Goal: Task Accomplishment & Management: Use online tool/utility

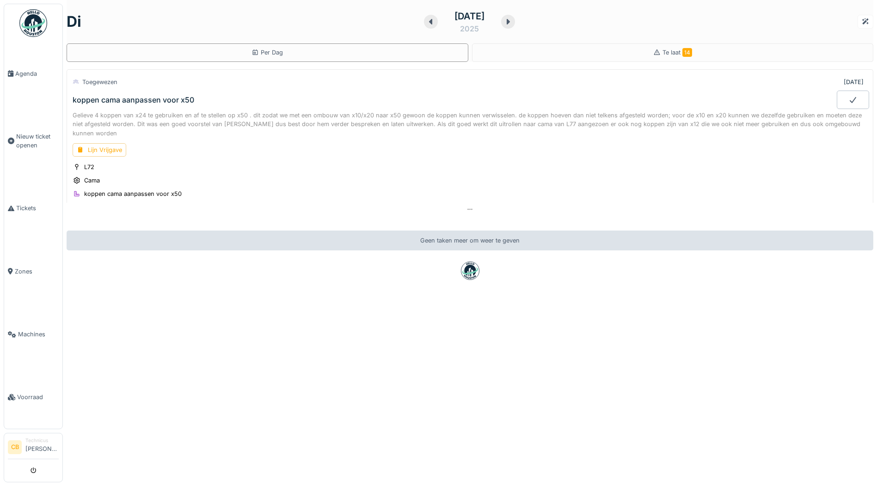
click at [31, 26] on img at bounding box center [33, 23] width 28 height 28
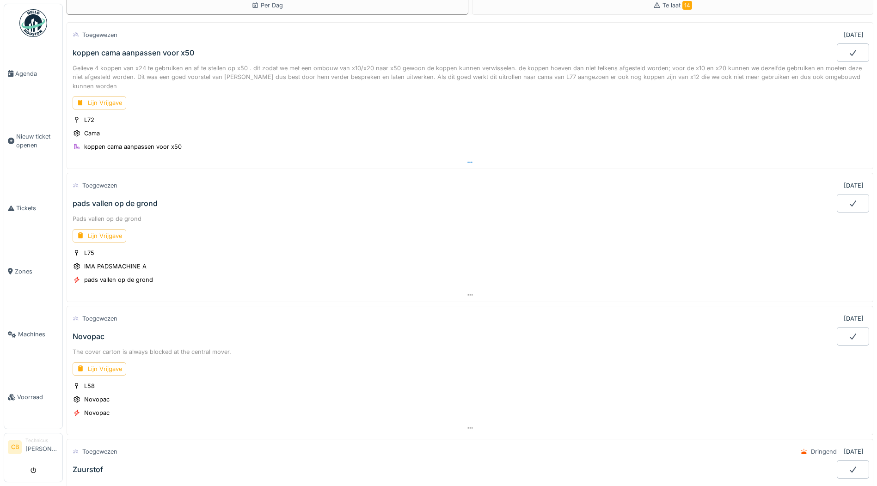
scroll to position [139, 0]
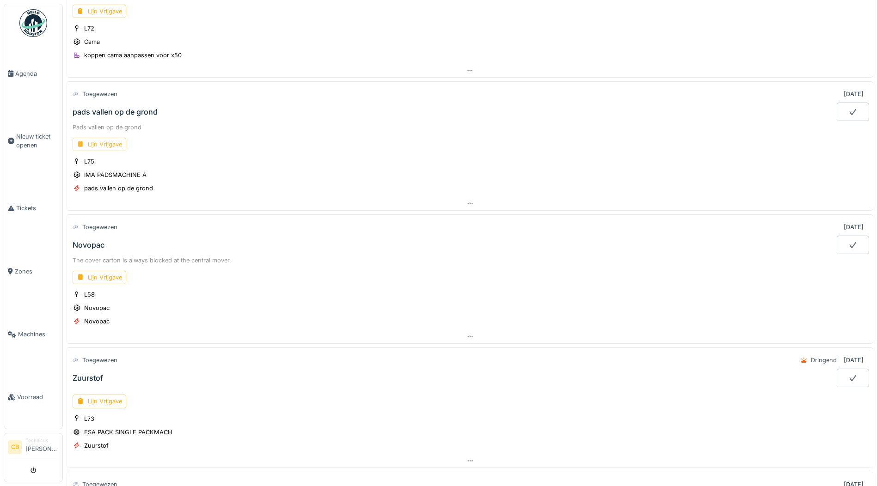
click at [105, 142] on div "Lijn Vrijgave" at bounding box center [100, 144] width 54 height 13
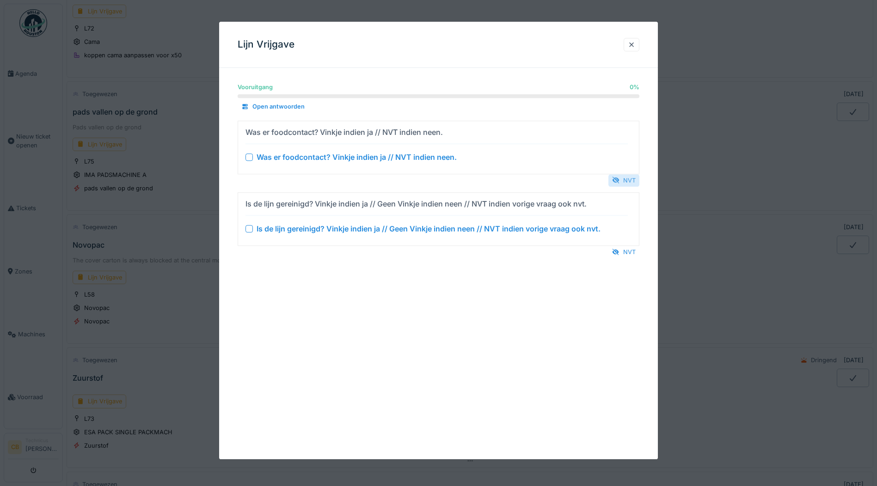
click at [632, 176] on div "NVT" at bounding box center [624, 180] width 31 height 12
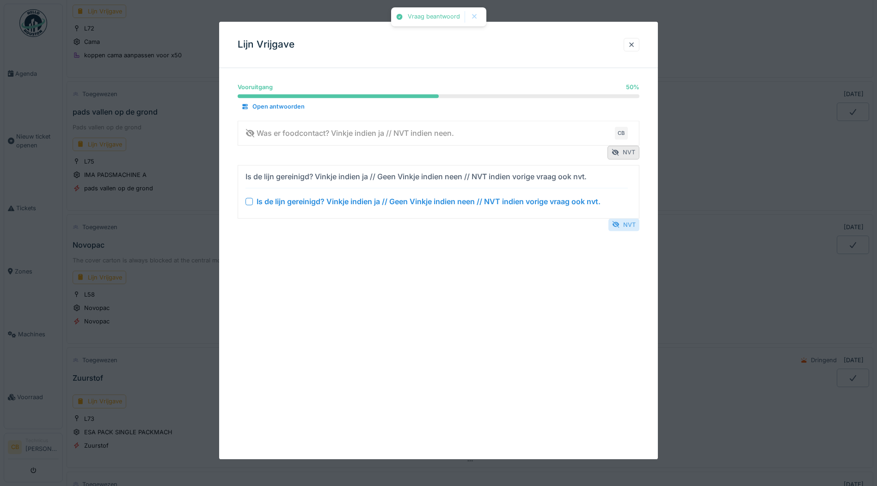
click at [629, 224] on div "NVT" at bounding box center [624, 225] width 31 height 12
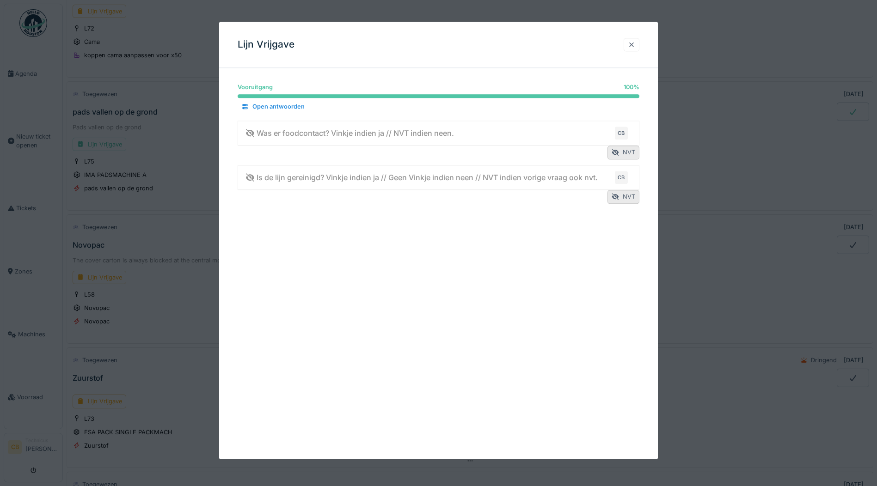
click at [635, 41] on div at bounding box center [631, 44] width 7 height 9
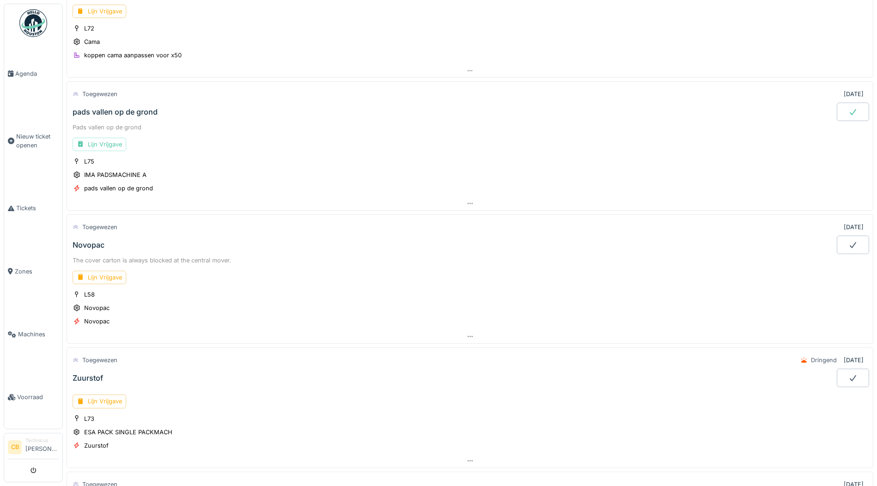
click at [849, 112] on icon at bounding box center [853, 111] width 9 height 7
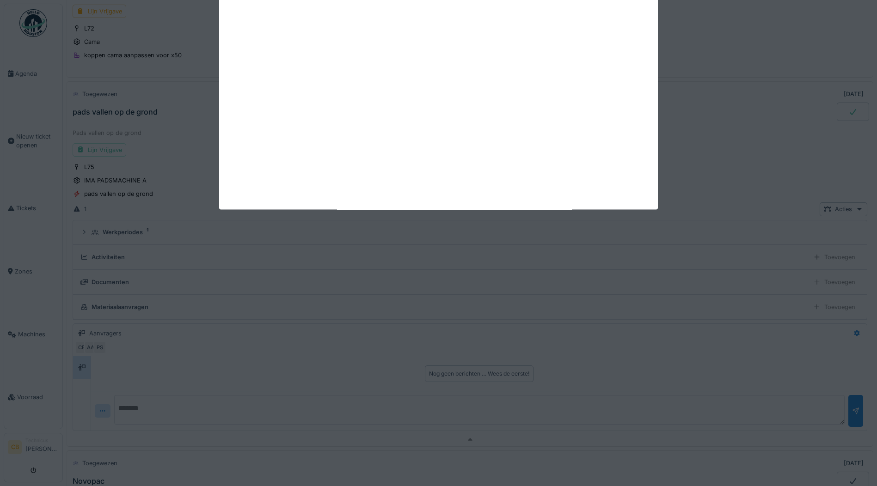
scroll to position [183, 0]
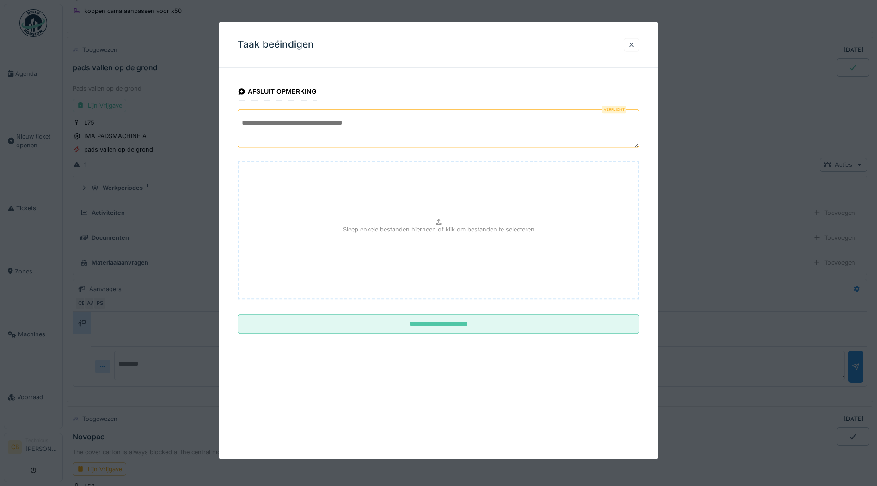
drag, startPoint x: 298, startPoint y: 125, endPoint x: 303, endPoint y: 129, distance: 7.2
click at [297, 125] on textarea at bounding box center [439, 129] width 402 height 38
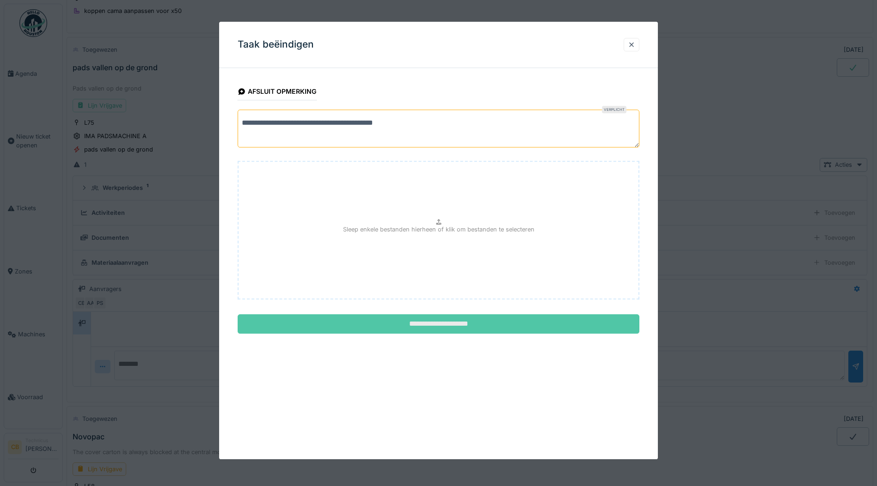
type textarea "**********"
click at [445, 325] on input "**********" at bounding box center [439, 324] width 402 height 19
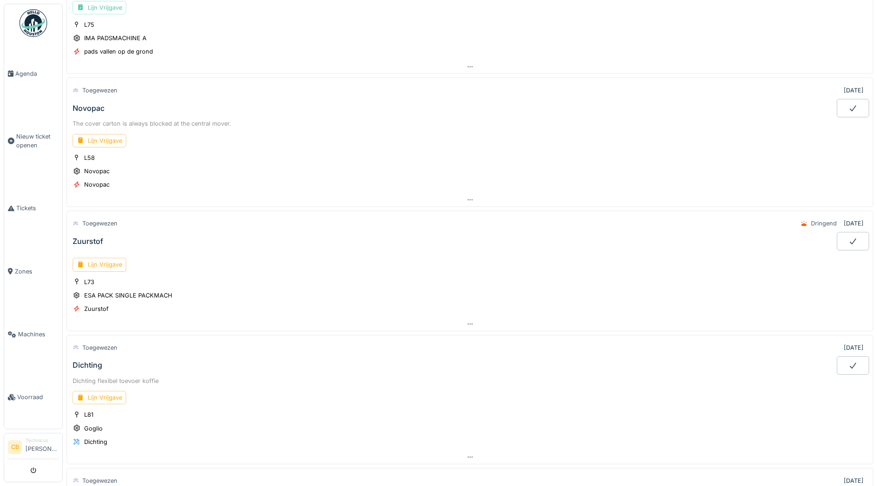
scroll to position [322, 0]
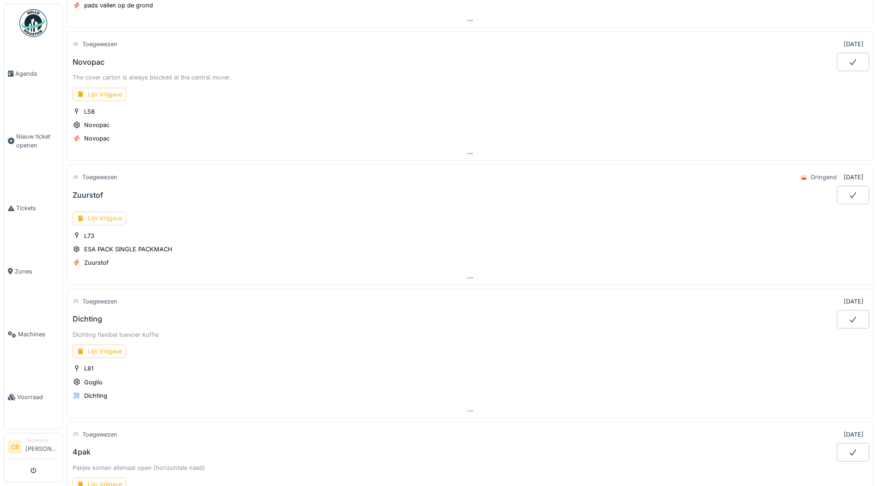
click at [108, 218] on div "Lijn Vrijgave" at bounding box center [100, 218] width 54 height 13
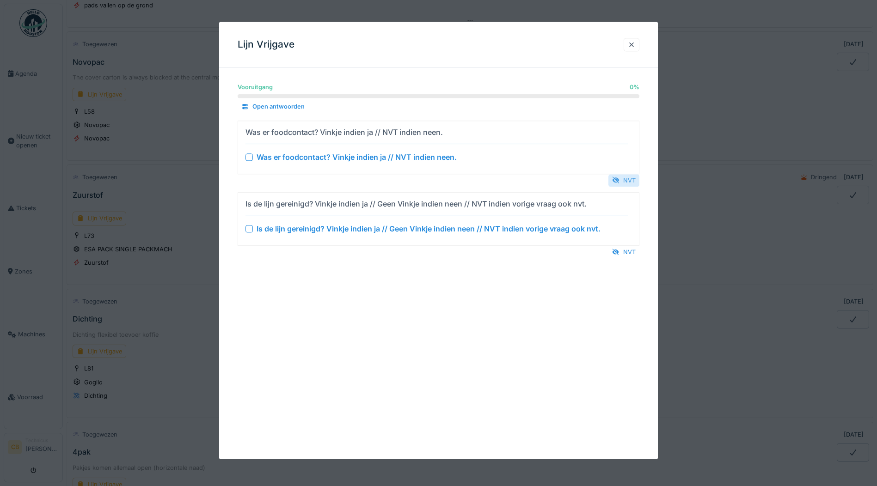
click at [627, 179] on div "NVT" at bounding box center [624, 180] width 31 height 12
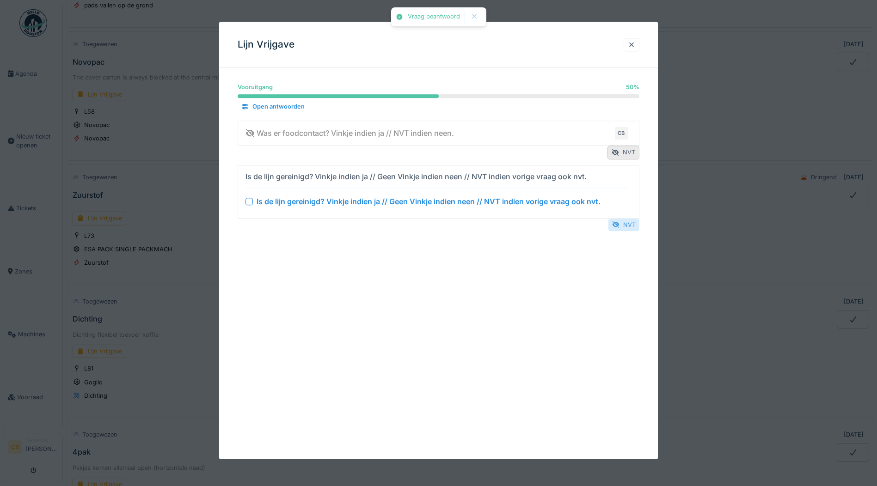
click at [628, 221] on div "NVT" at bounding box center [624, 225] width 31 height 12
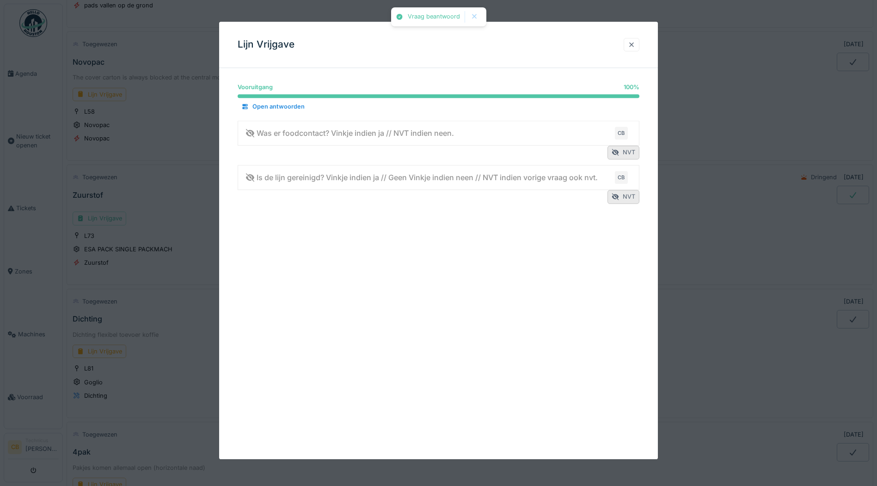
click at [631, 39] on div at bounding box center [632, 44] width 16 height 13
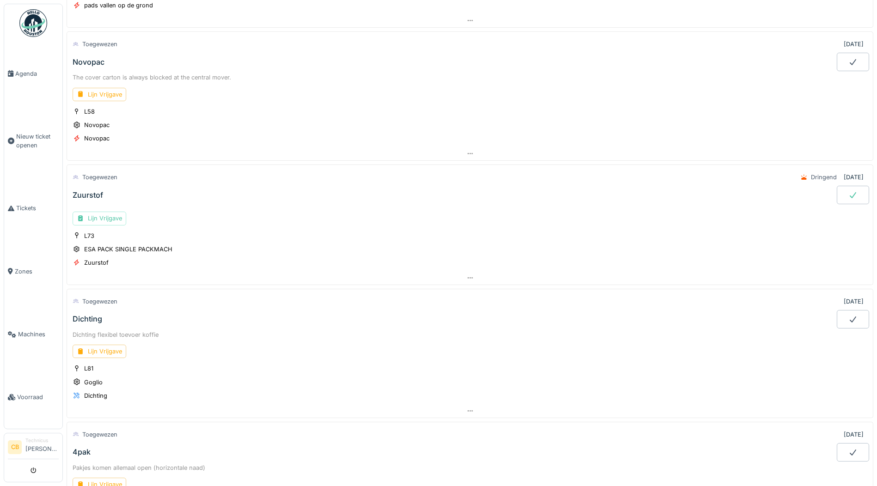
click at [849, 195] on icon at bounding box center [853, 194] width 9 height 7
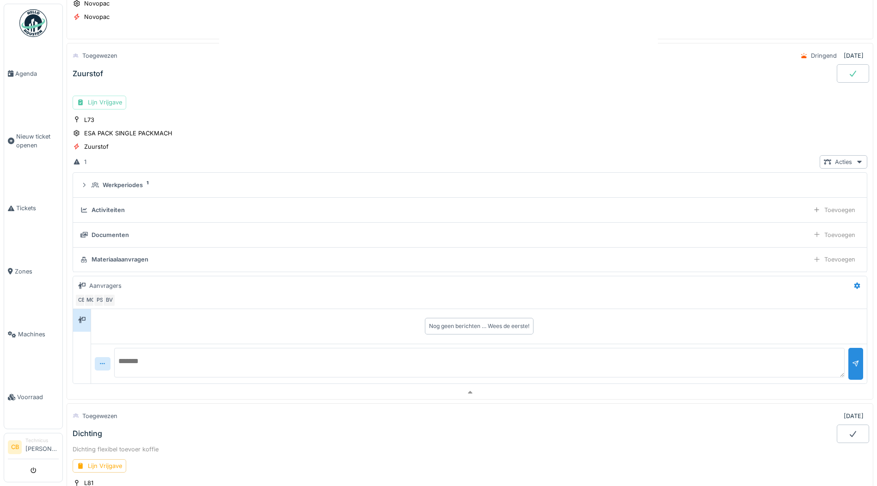
scroll to position [449, 0]
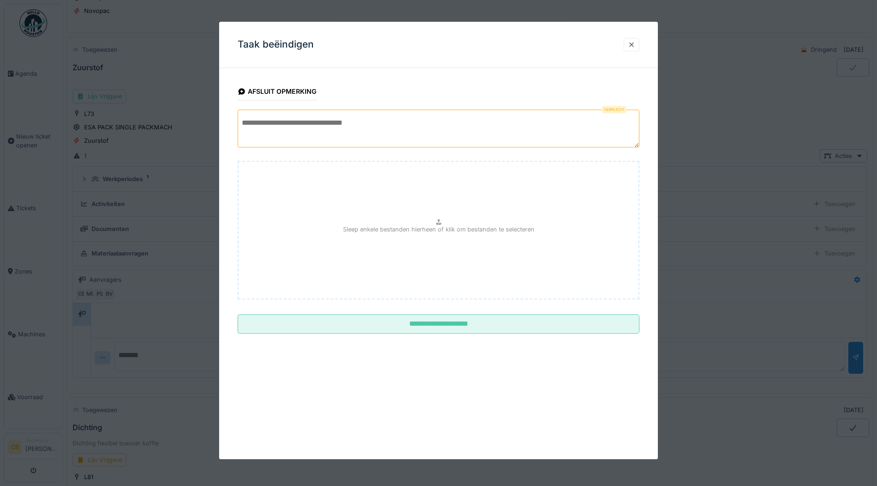
click at [242, 134] on textarea at bounding box center [439, 129] width 402 height 38
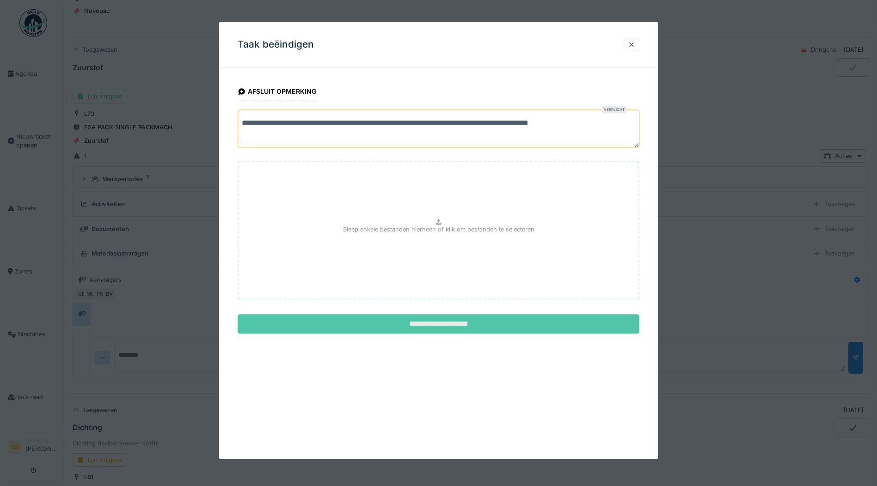
type textarea "**********"
click at [483, 324] on input "**********" at bounding box center [439, 324] width 402 height 19
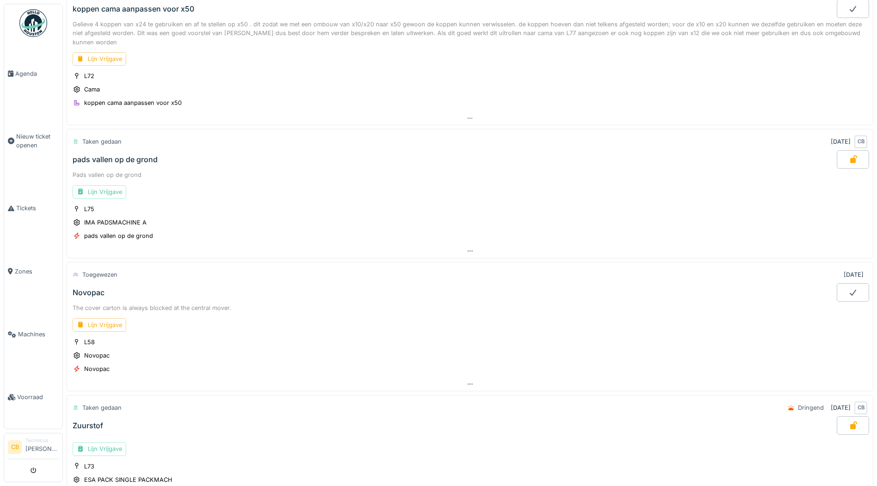
scroll to position [0, 0]
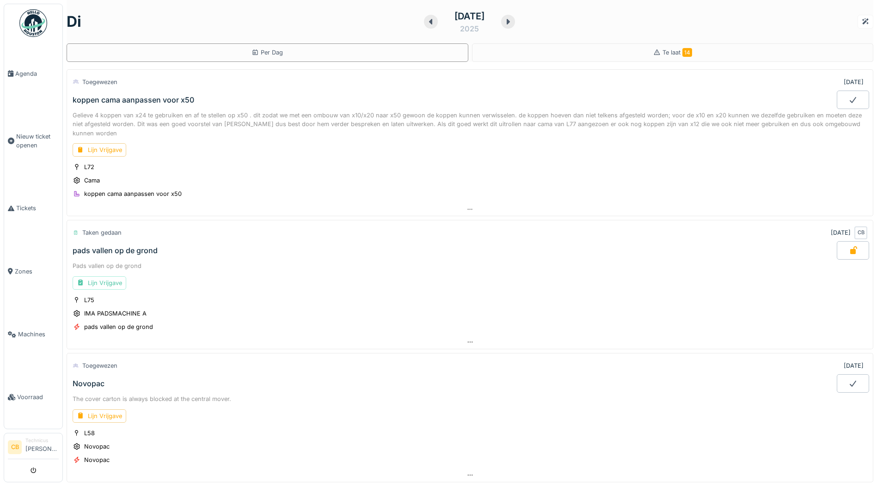
click at [36, 29] on img at bounding box center [33, 23] width 28 height 28
click at [24, 70] on span "Agenda" at bounding box center [36, 73] width 43 height 9
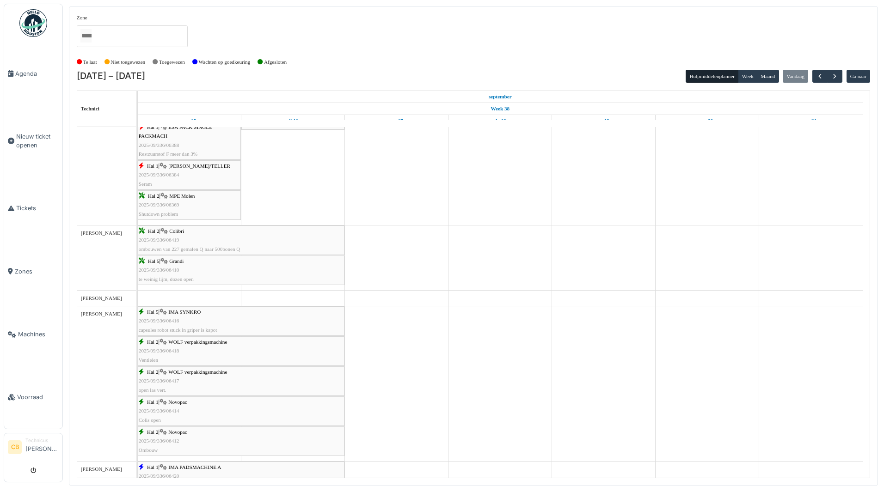
click at [169, 238] on span "2025/09/336/06419" at bounding box center [159, 240] width 41 height 6
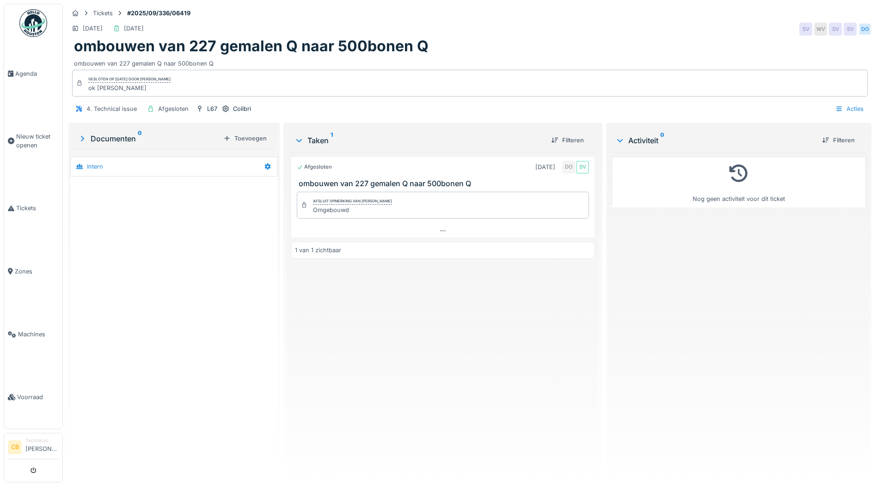
click at [715, 37] on div "ombouwen van 227 gemalen Q naar 500bonen Q" at bounding box center [470, 46] width 792 height 18
